Goal: Transaction & Acquisition: Book appointment/travel/reservation

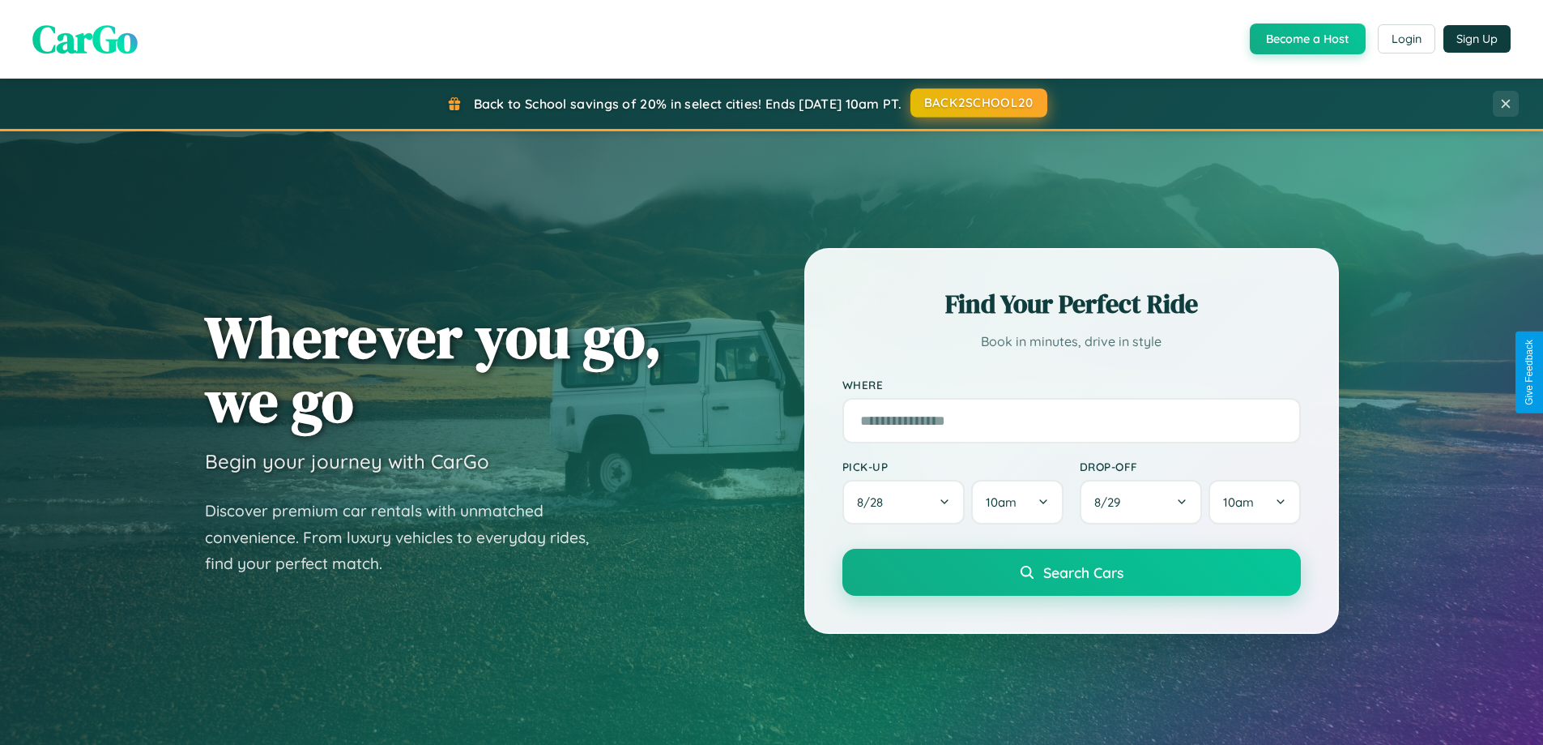
click at [978, 103] on button "BACK2SCHOOL20" at bounding box center [979, 102] width 137 height 29
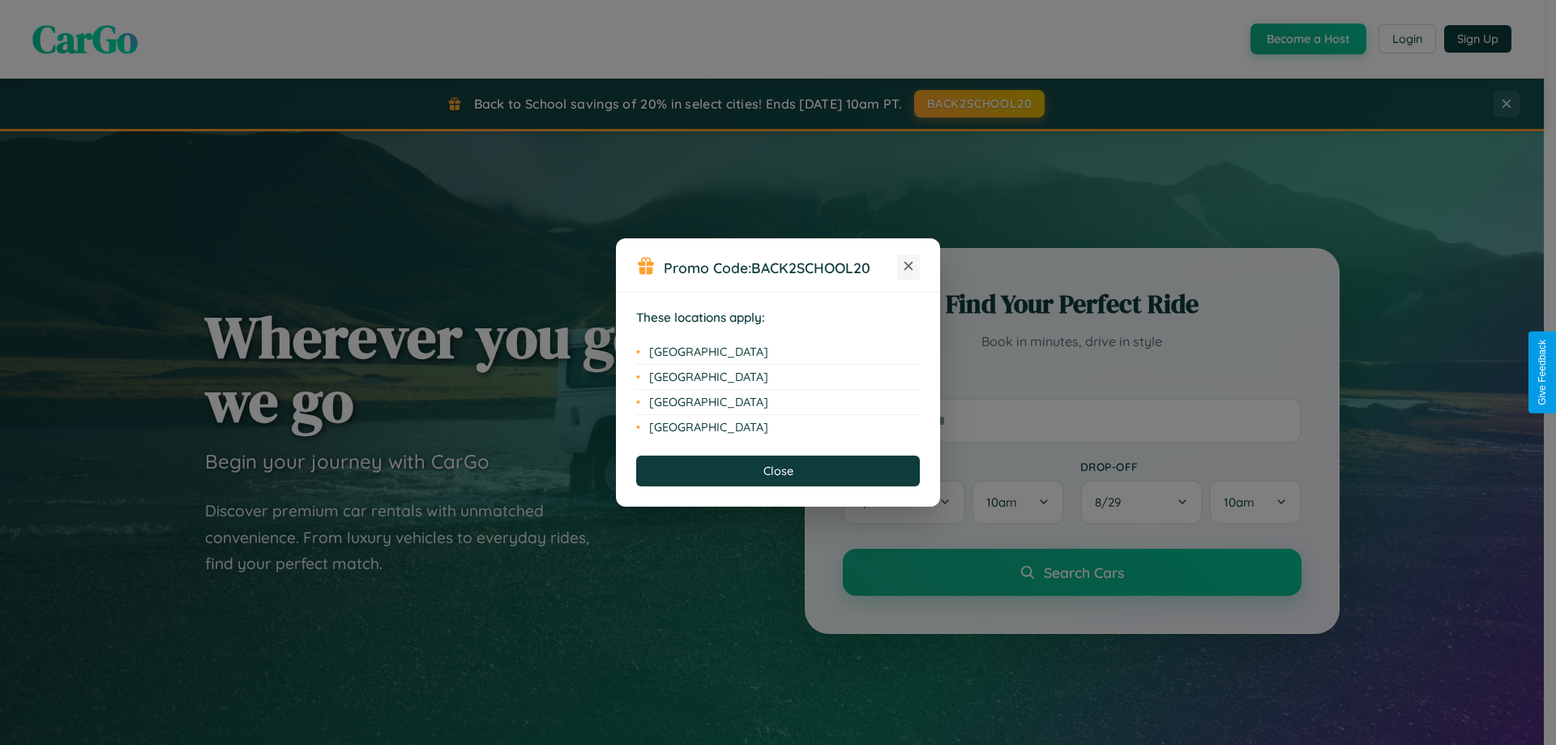
click at [908, 267] on icon at bounding box center [908, 266] width 9 height 9
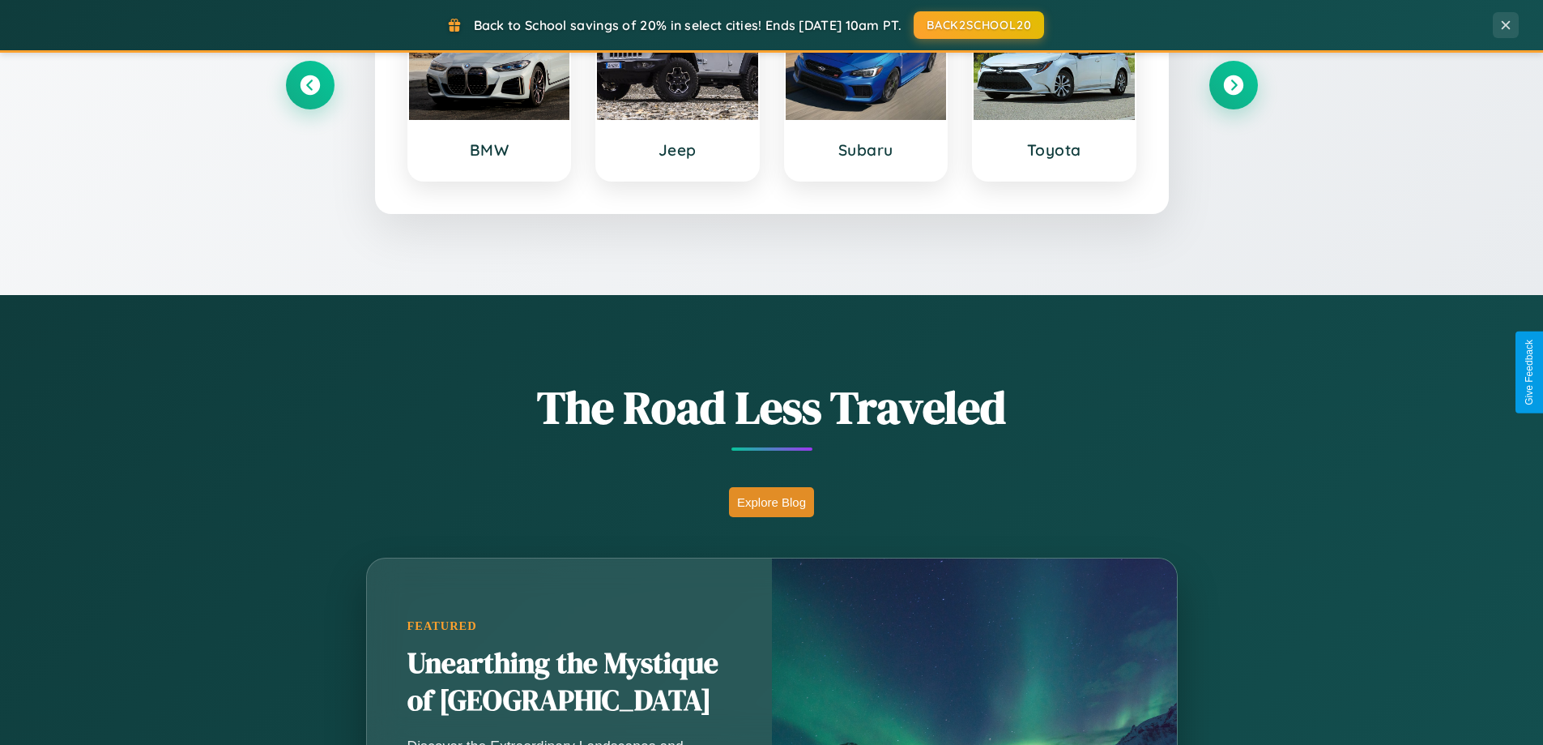
scroll to position [2603, 0]
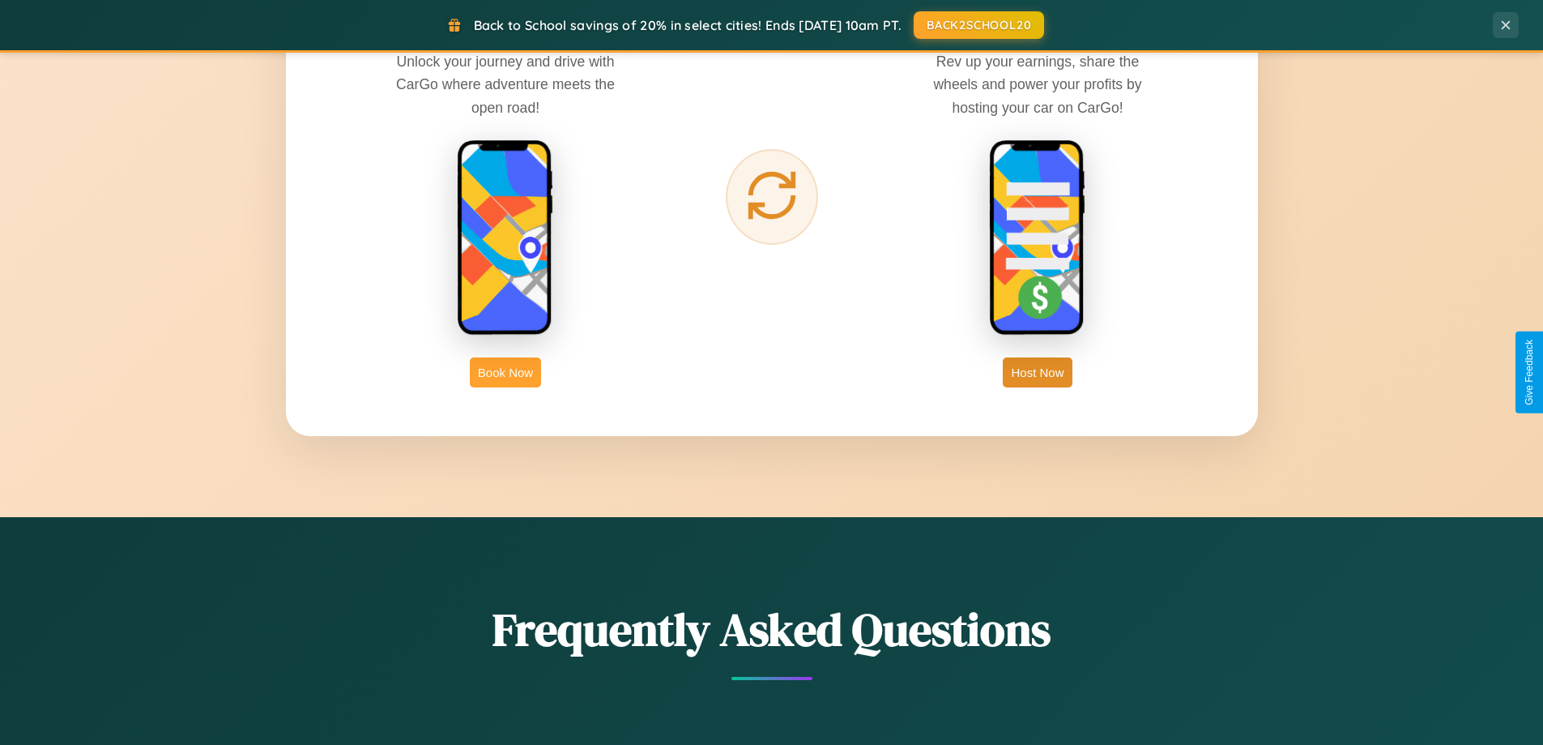
click at [506, 372] on button "Book Now" at bounding box center [505, 372] width 71 height 30
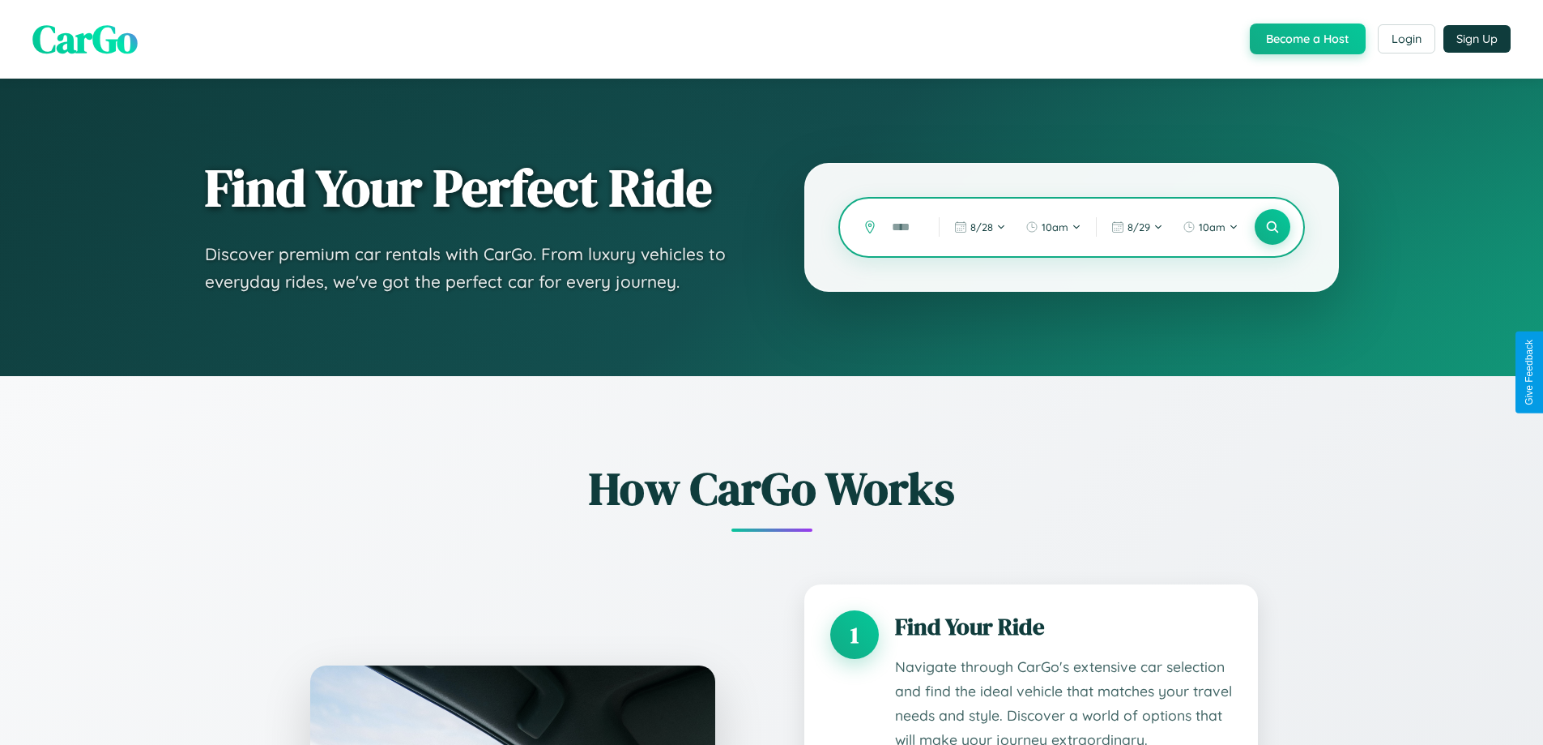
click at [903, 227] on input "text" at bounding box center [903, 227] width 39 height 28
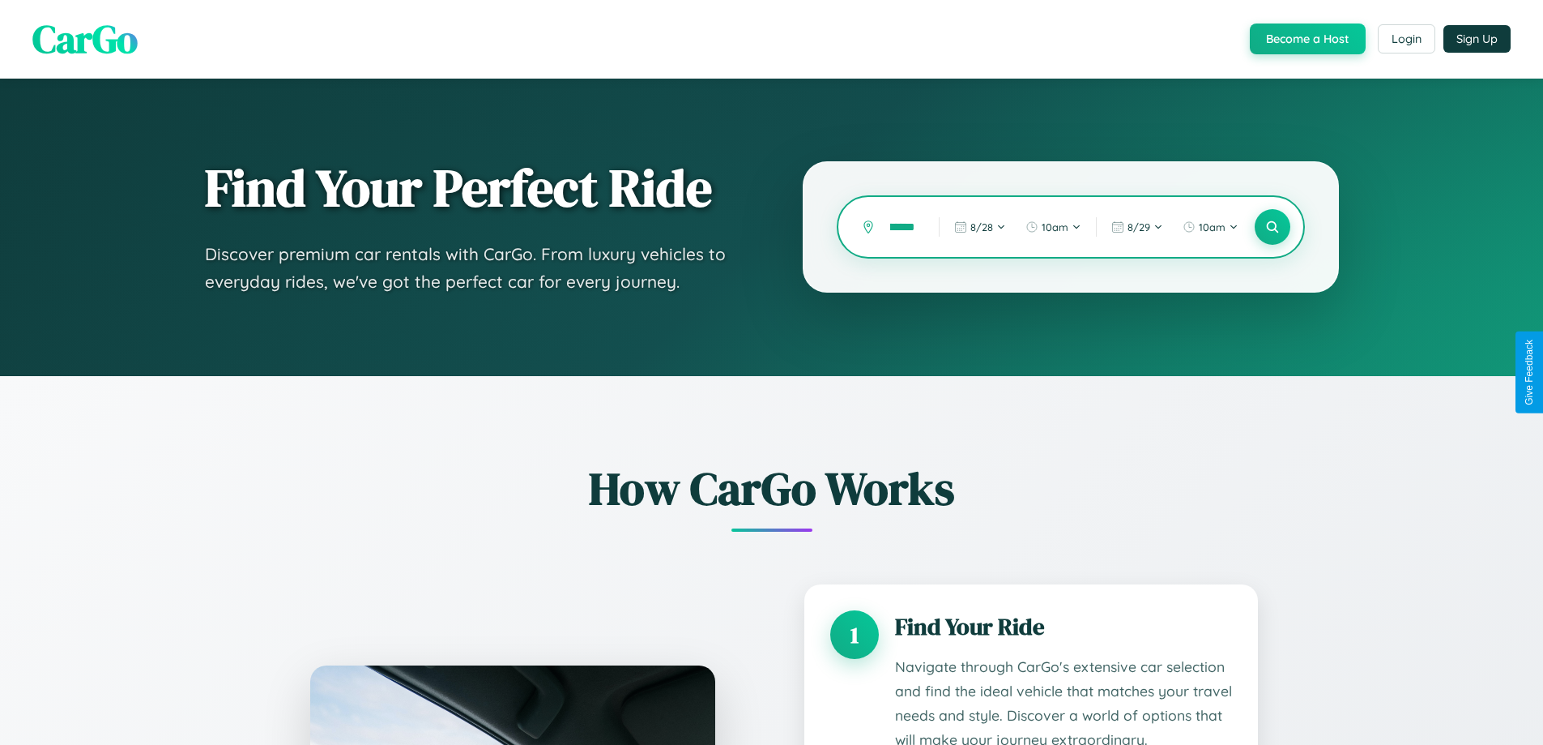
scroll to position [0, 41]
type input "**********"
click at [1272, 227] on icon at bounding box center [1272, 227] width 15 height 15
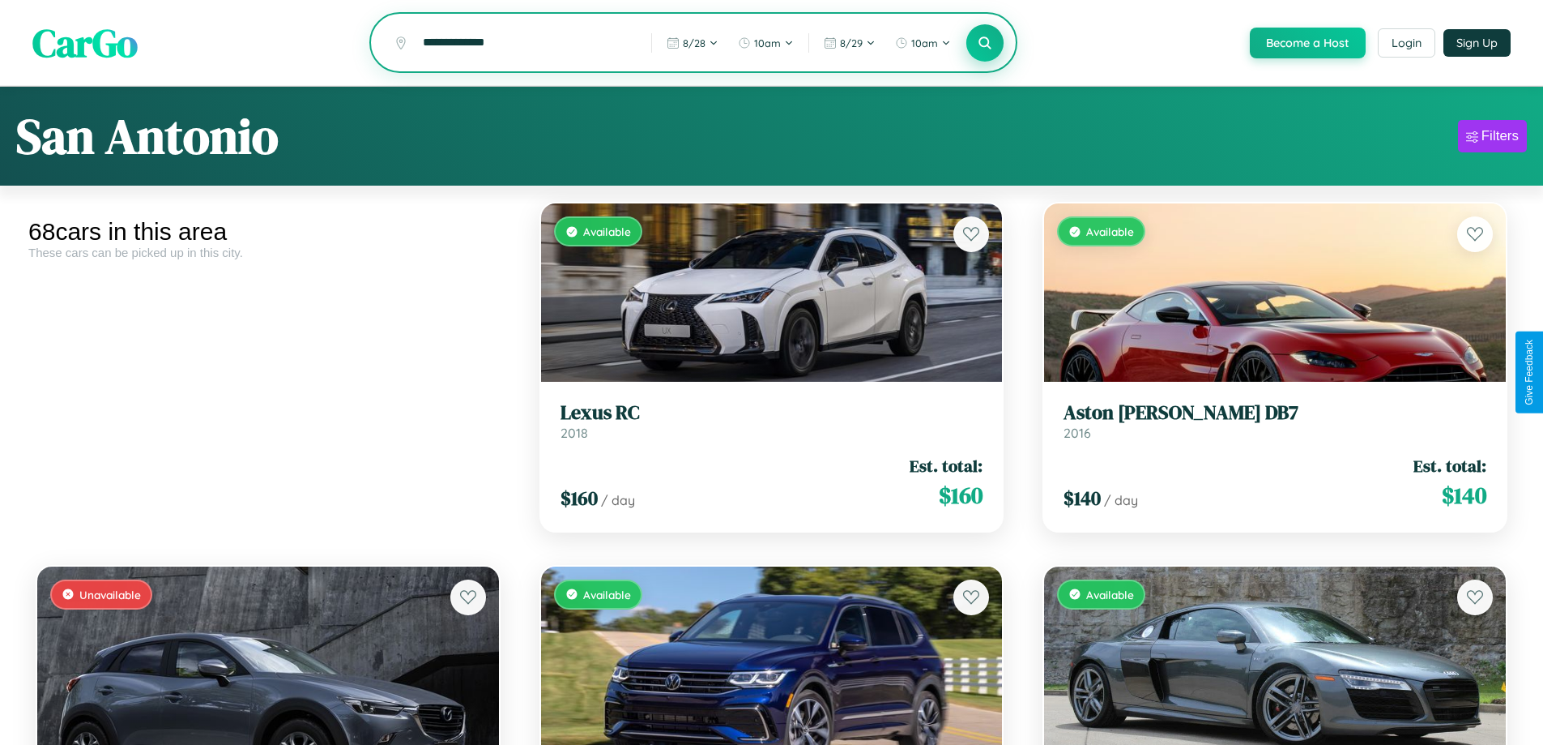
click at [984, 44] on icon at bounding box center [985, 42] width 15 height 15
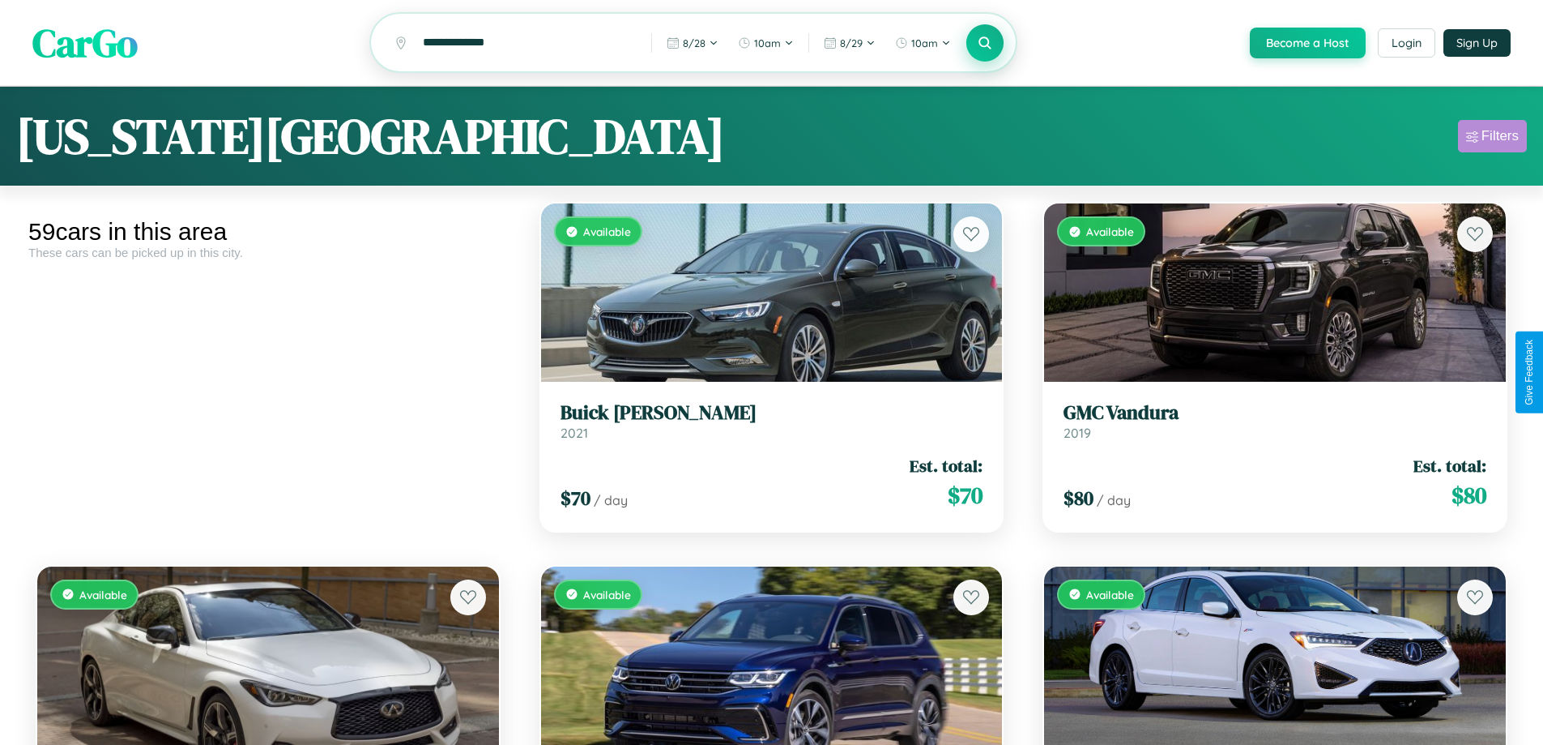
click at [1492, 139] on div "Filters" at bounding box center [1500, 136] width 37 height 16
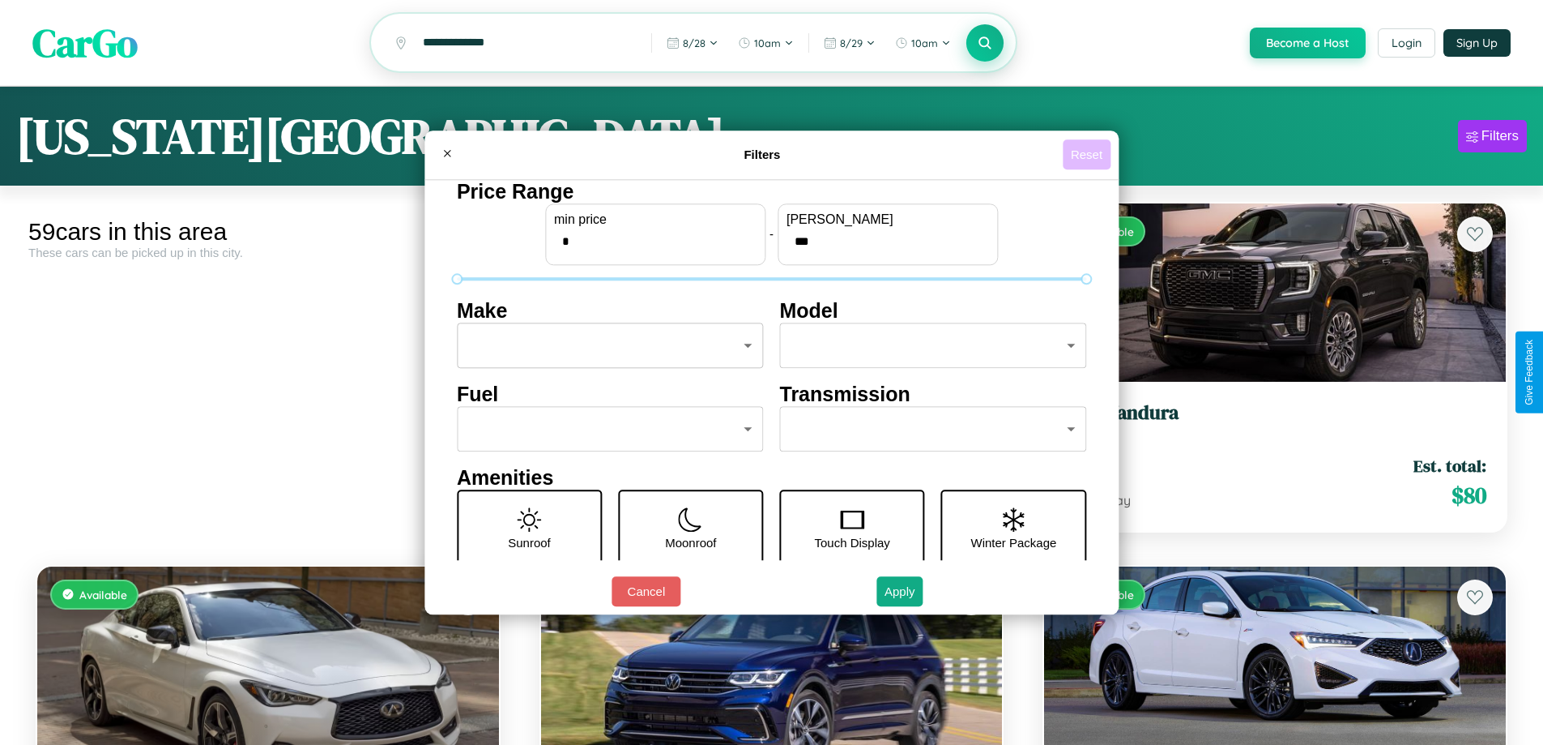
click at [1089, 154] on button "Reset" at bounding box center [1087, 154] width 48 height 30
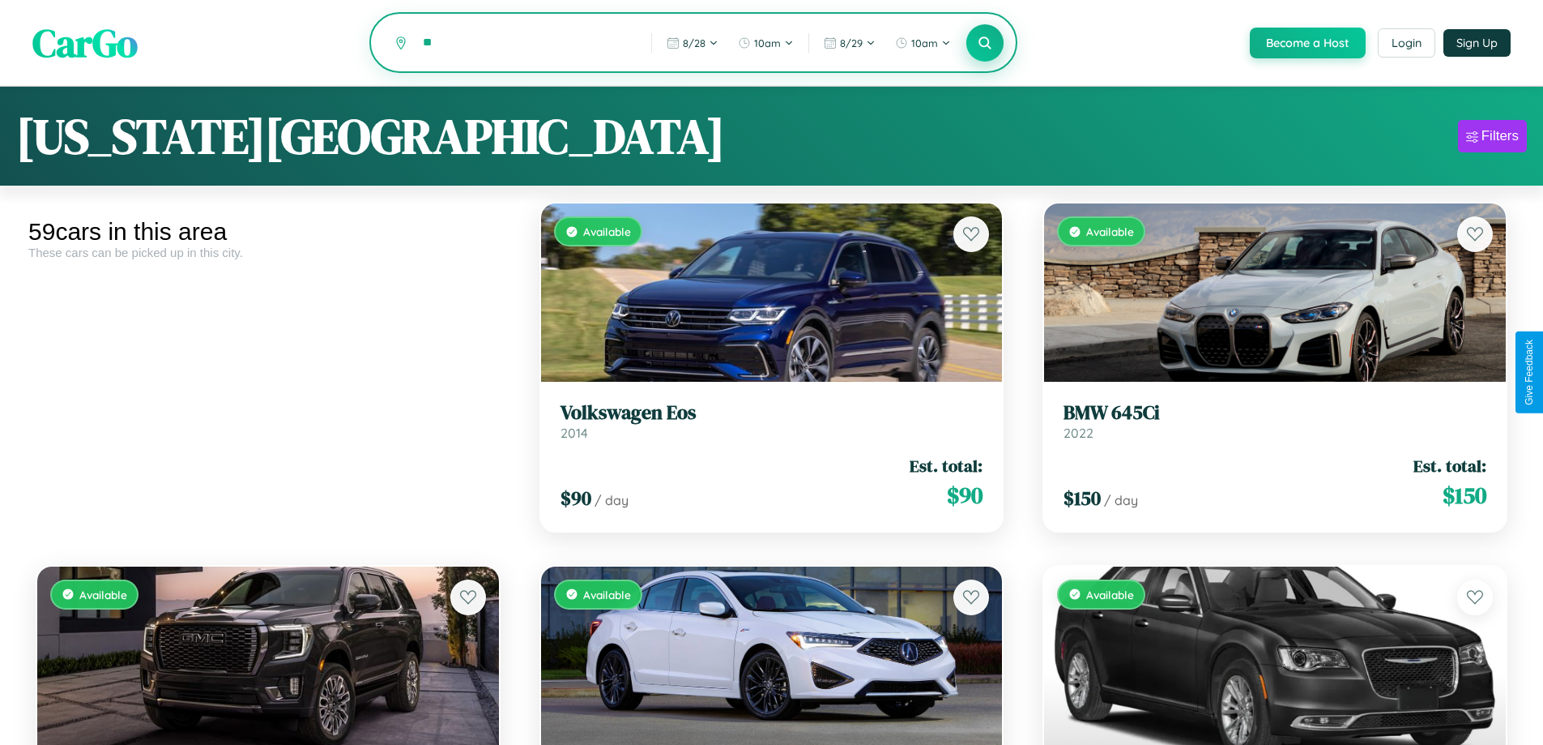
type input "*"
type input "*********"
click at [984, 44] on icon at bounding box center [985, 42] width 15 height 15
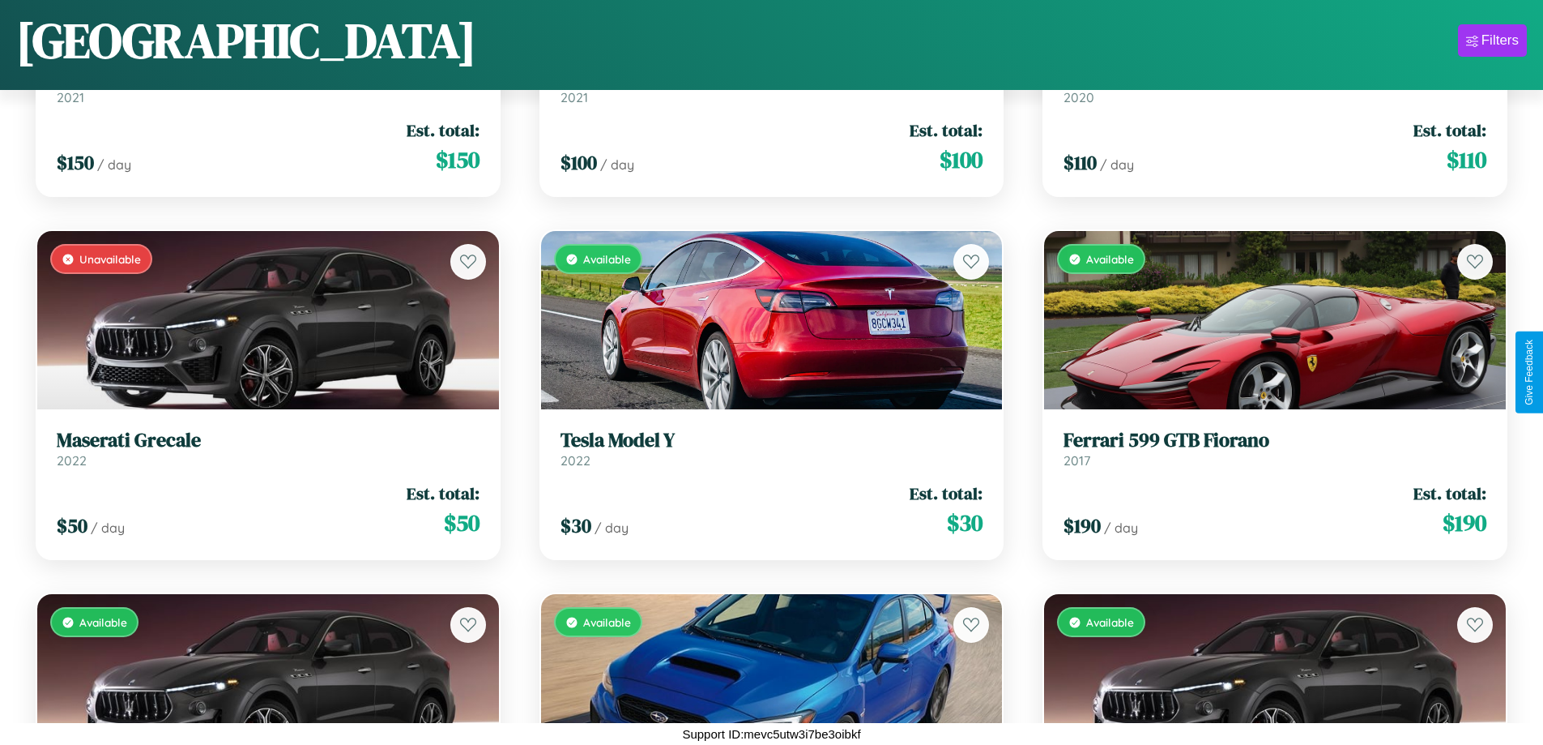
scroll to position [8572, 0]
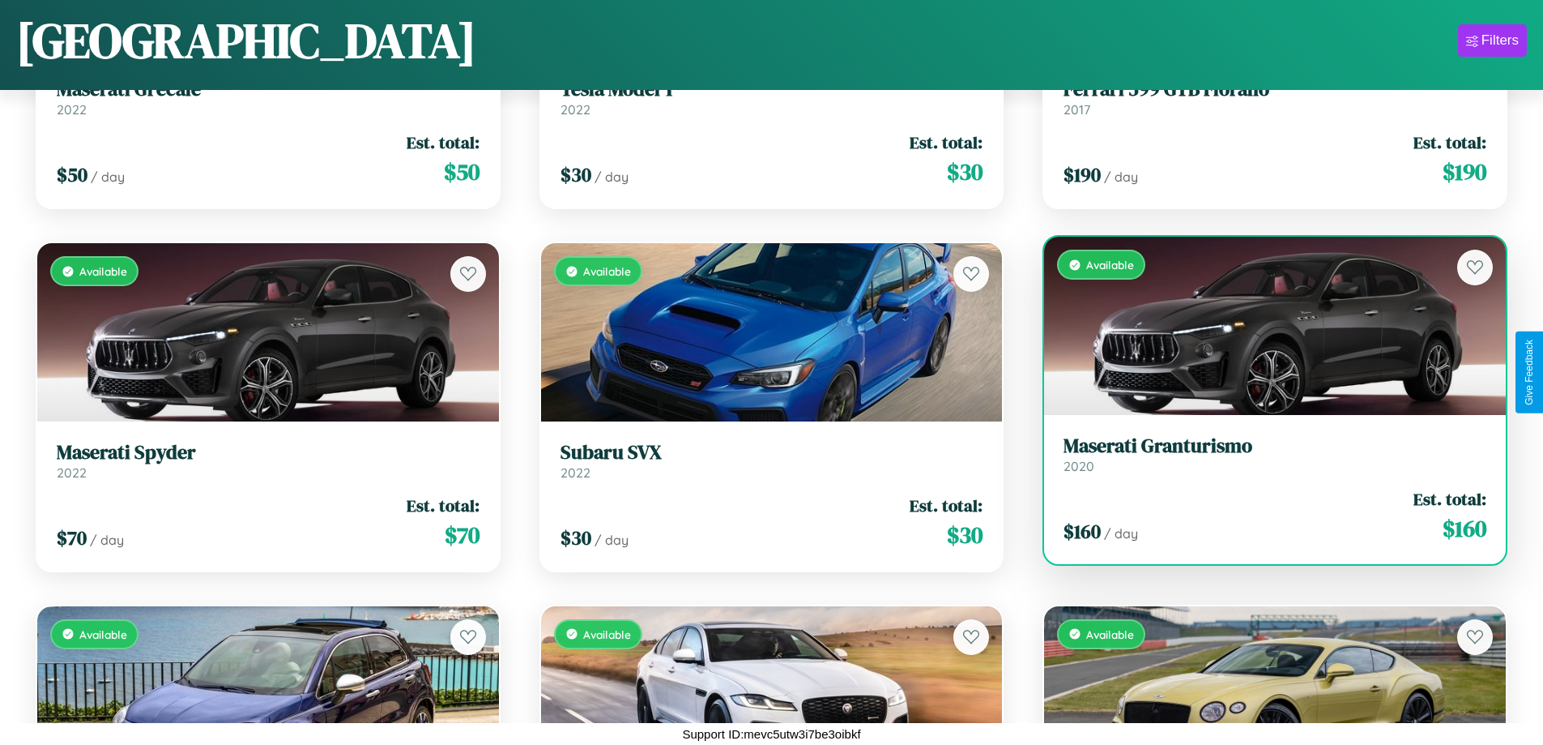
click at [1265, 460] on link "Maserati Granturismo 2020" at bounding box center [1275, 454] width 423 height 40
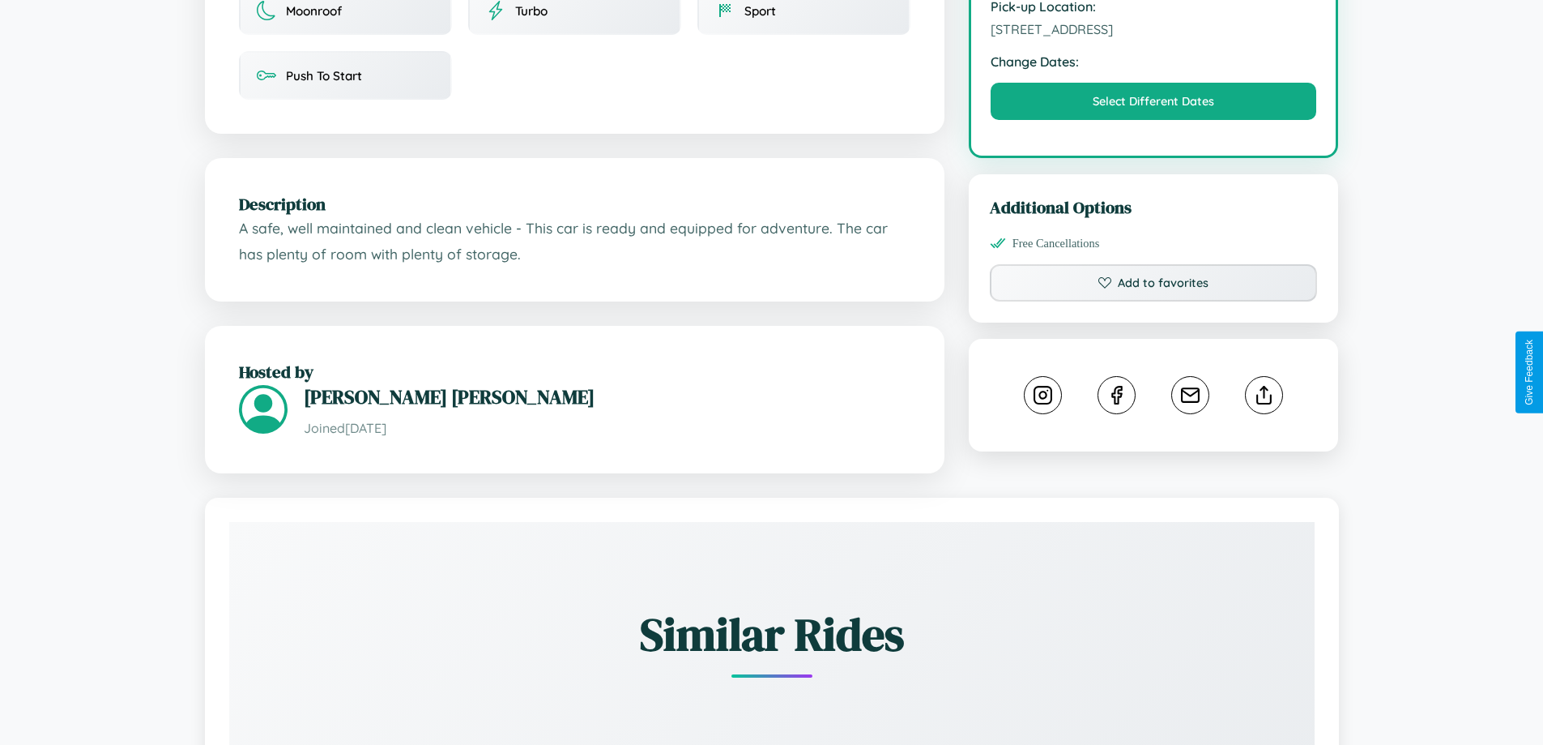
scroll to position [545, 0]
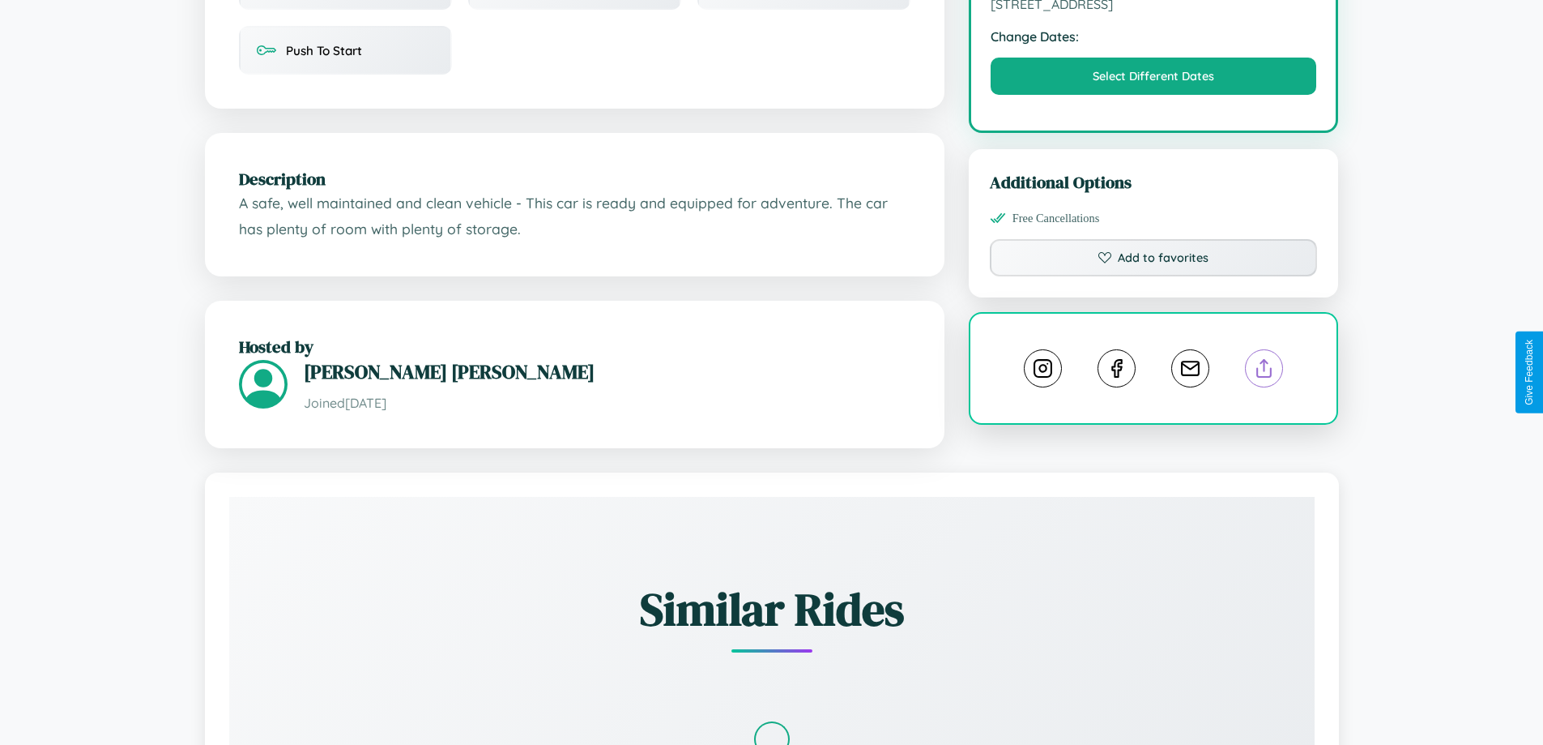
click at [1265, 370] on line at bounding box center [1265, 365] width 0 height 11
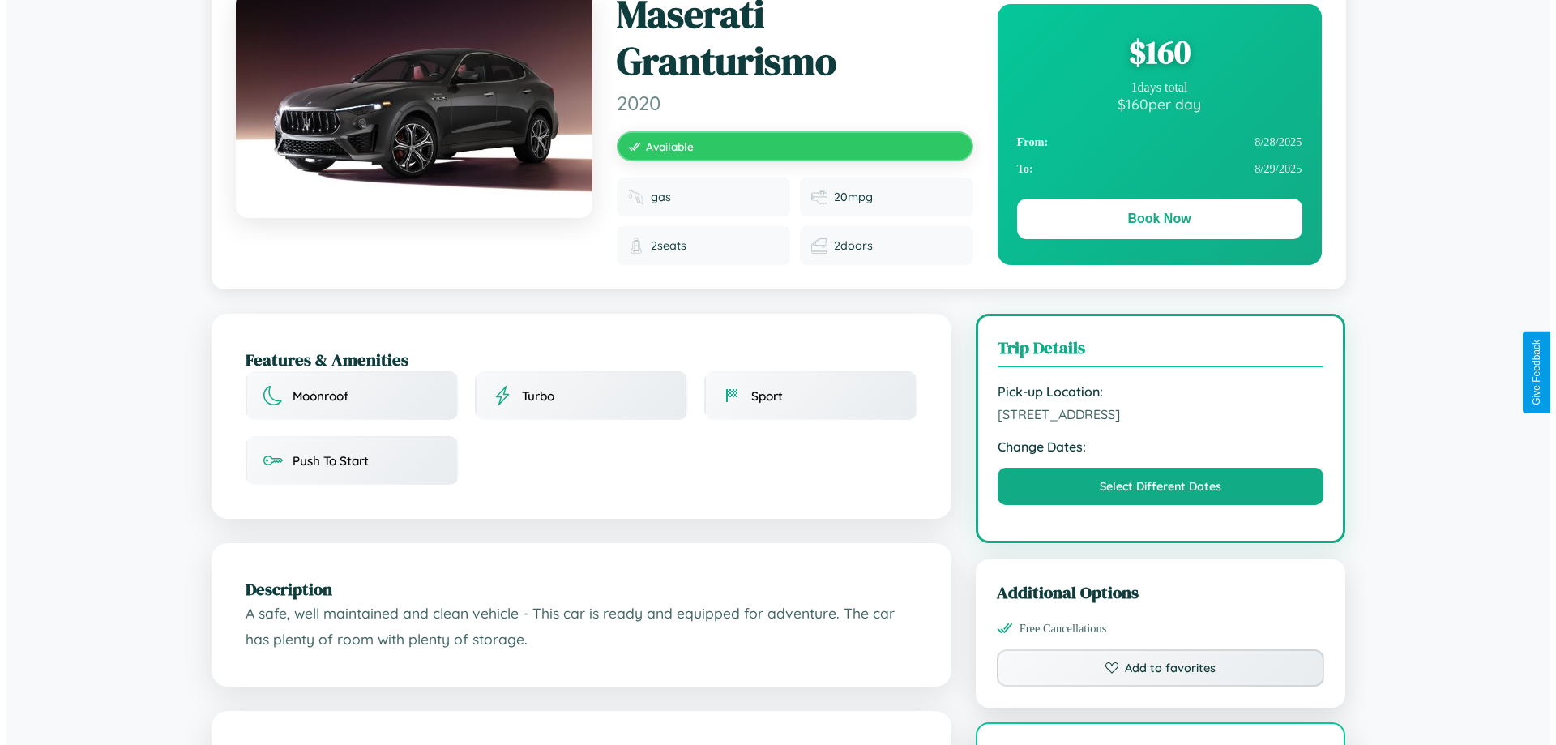
scroll to position [0, 0]
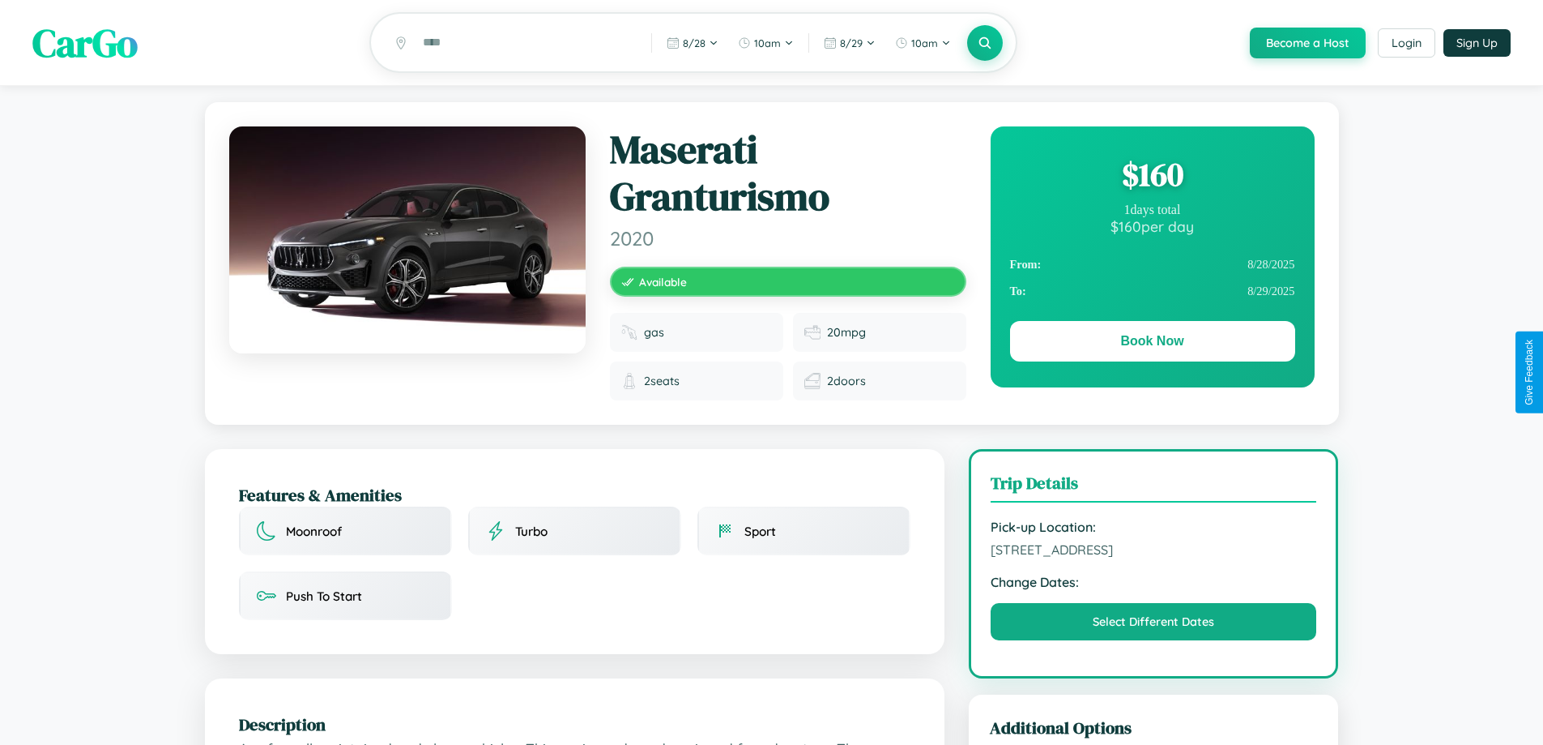
click at [1152, 177] on div "$ 160" at bounding box center [1152, 174] width 285 height 44
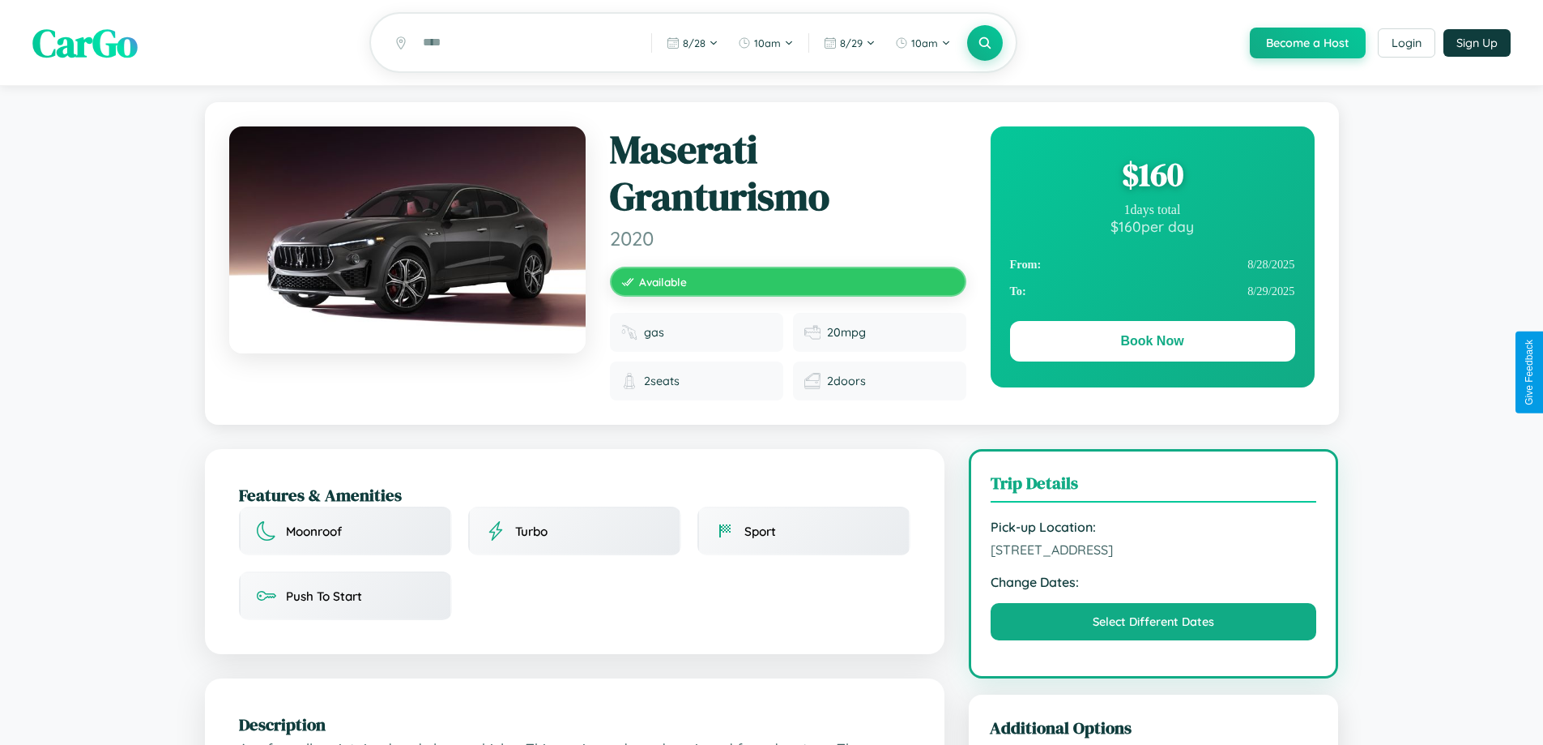
click at [1152, 177] on div "$ 160" at bounding box center [1152, 174] width 285 height 44
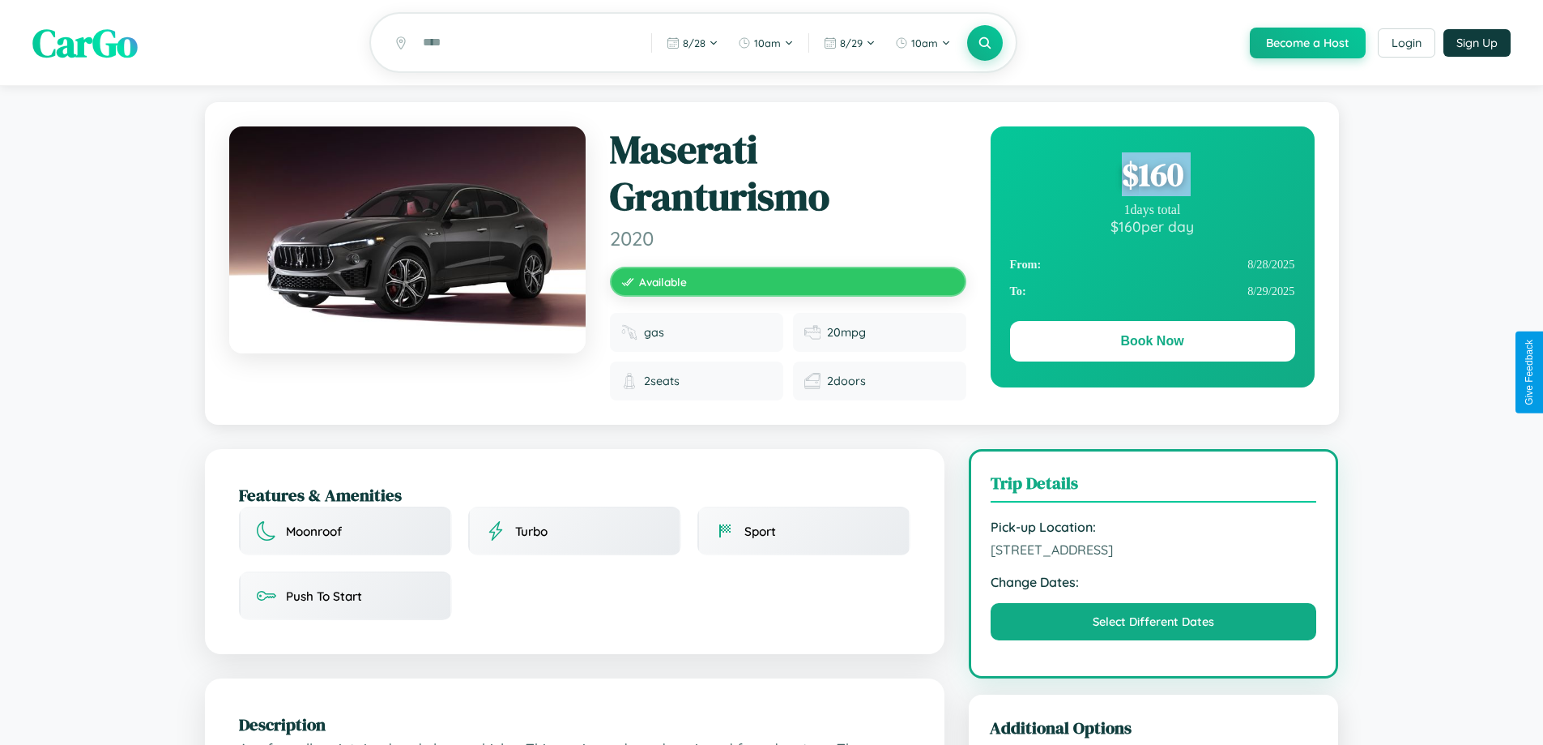
click at [1152, 177] on div "$ 160" at bounding box center [1152, 174] width 285 height 44
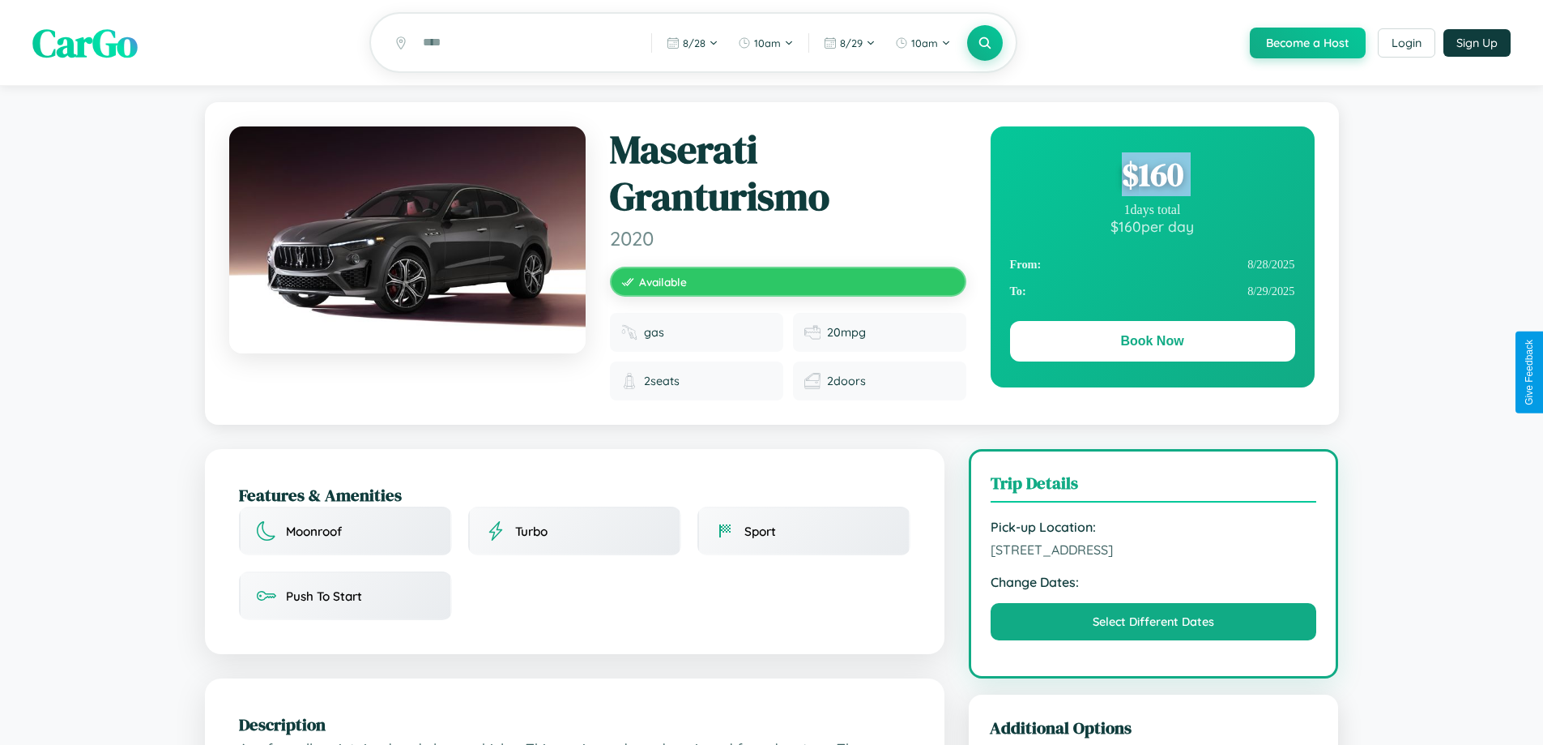
click at [1152, 177] on div "$ 160" at bounding box center [1152, 174] width 285 height 44
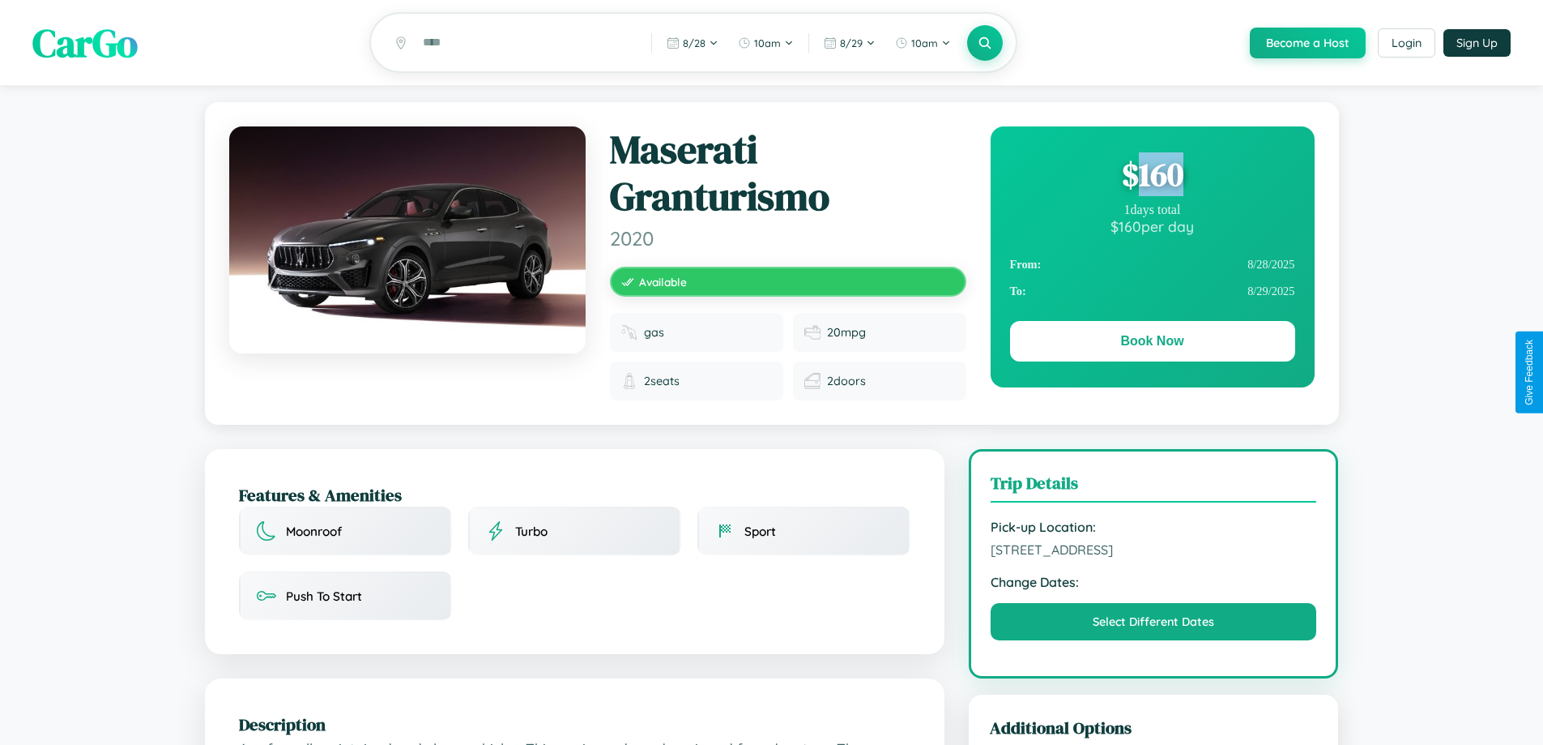
click at [1152, 177] on div "$ 160" at bounding box center [1152, 174] width 285 height 44
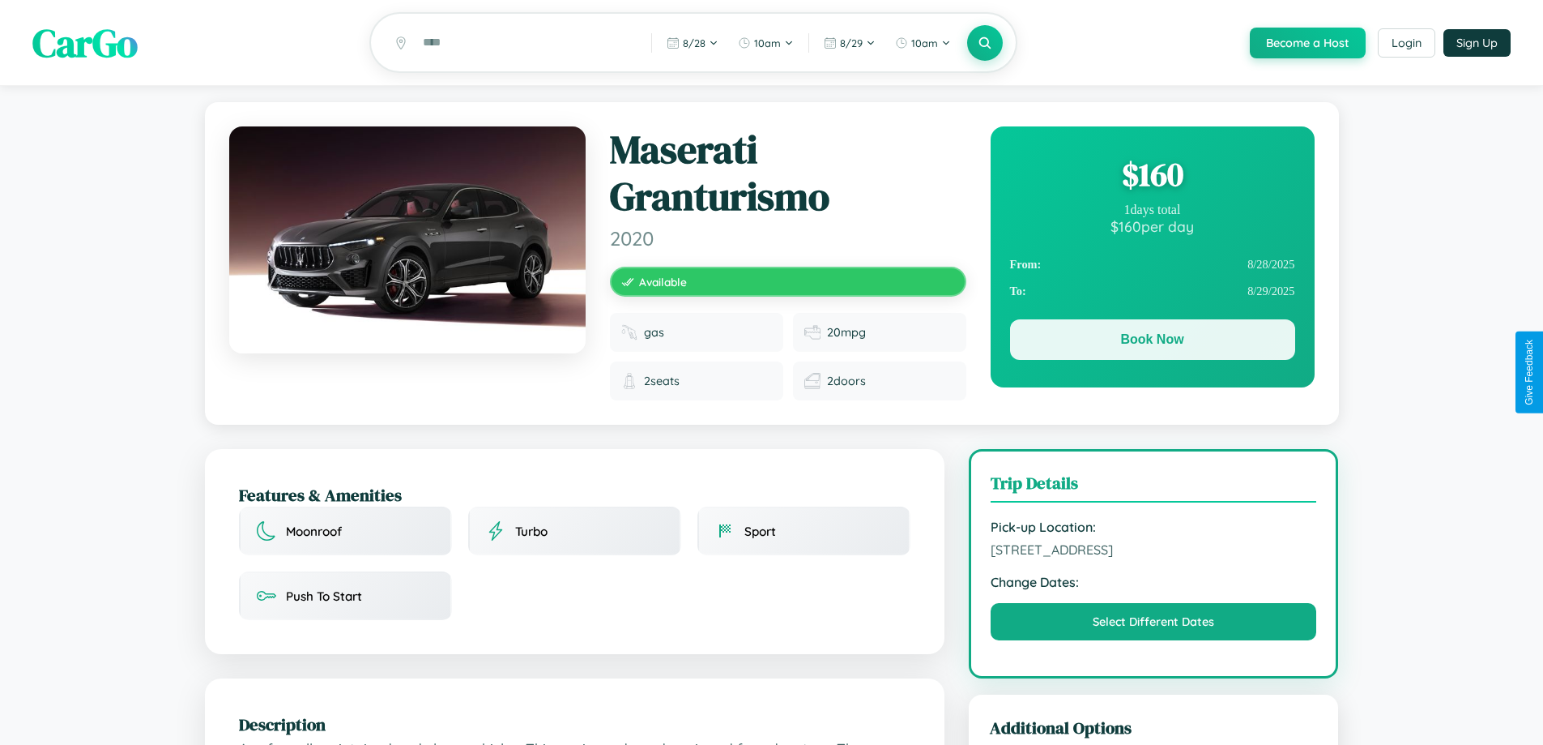
click at [1152, 342] on button "Book Now" at bounding box center [1152, 339] width 285 height 41
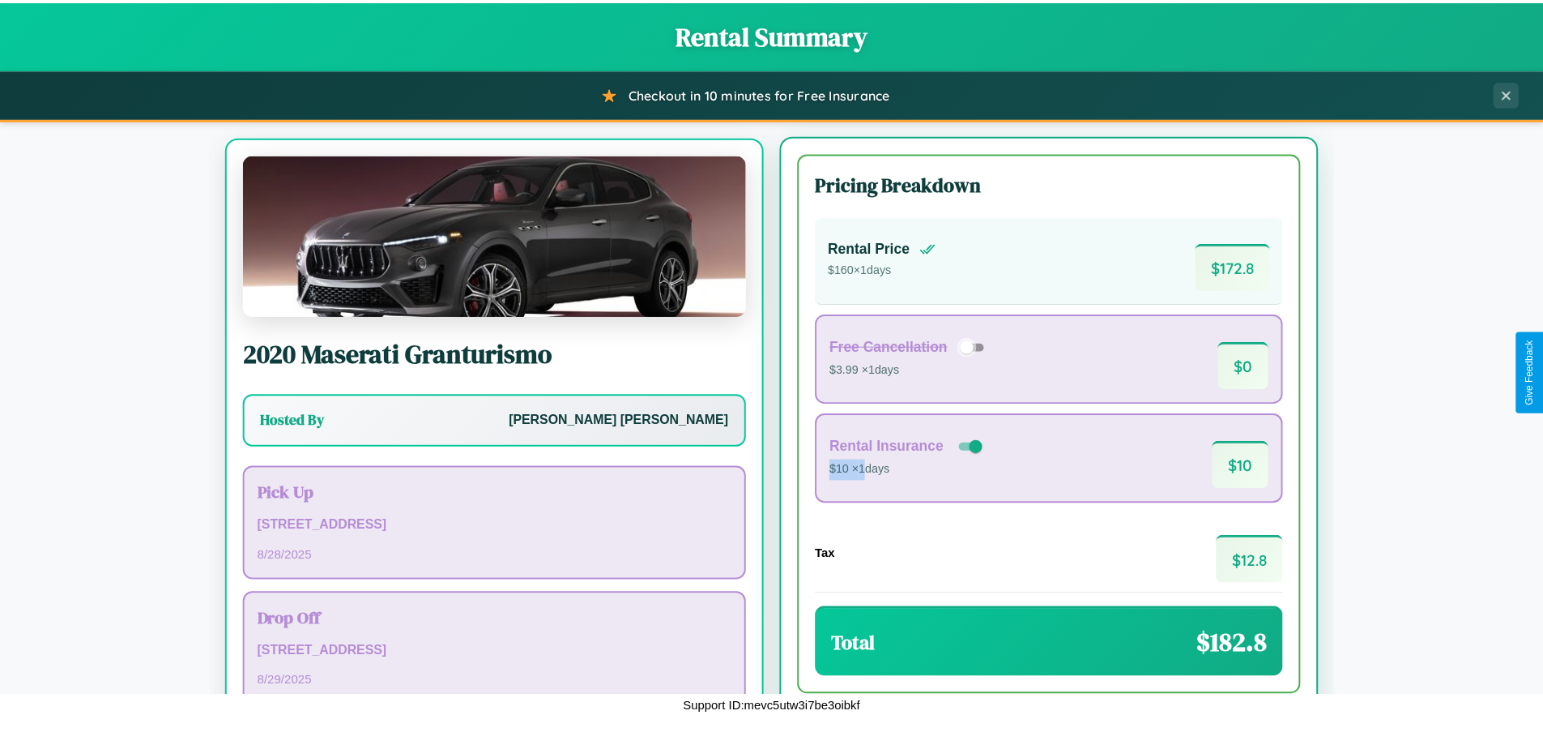
scroll to position [75, 0]
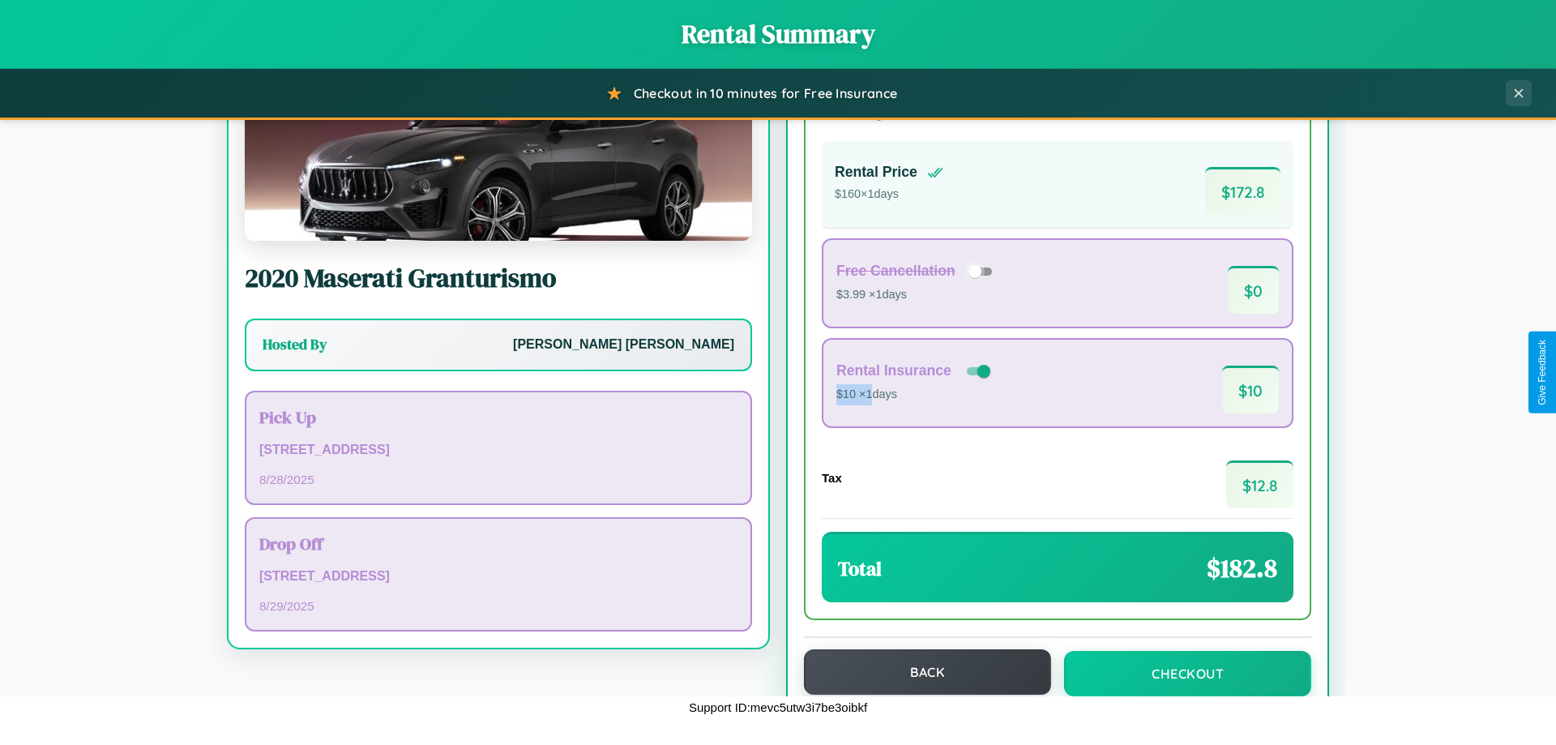
click at [920, 672] on button "Back" at bounding box center [927, 671] width 247 height 45
